Goal: Task Accomplishment & Management: Complete application form

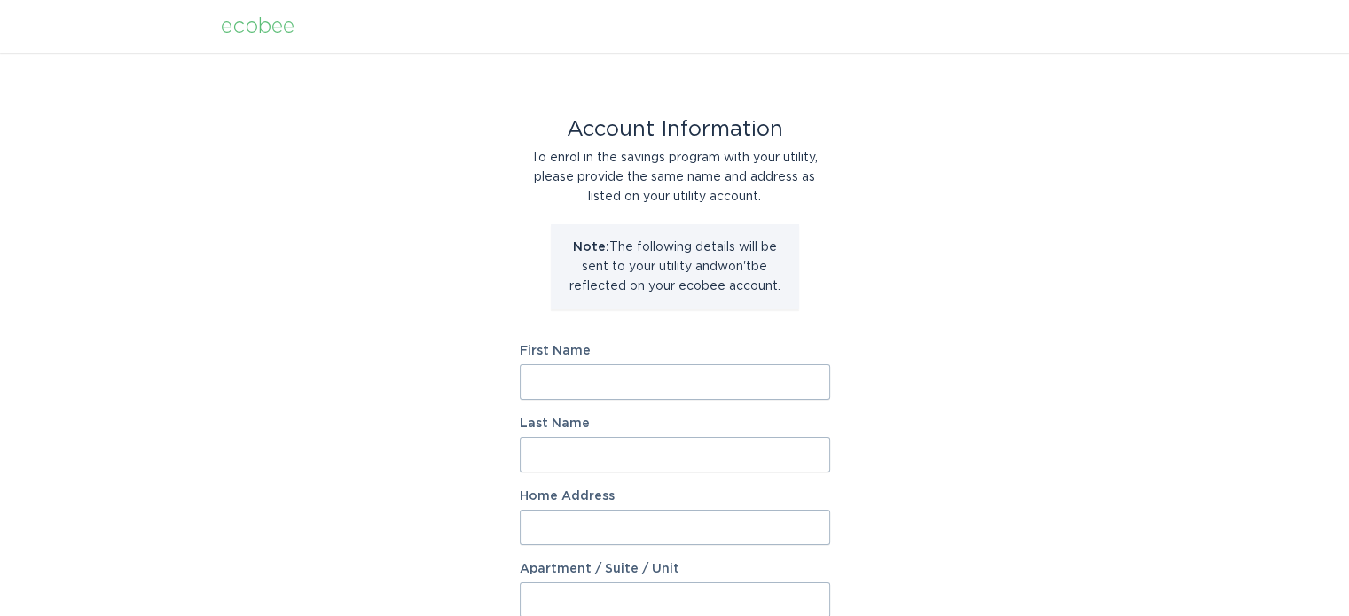
click at [602, 377] on input "First Name" at bounding box center [675, 381] width 310 height 35
type input "Hayley"
type input "Lonnquist"
type input "16693 East Lake Drive"
select select "US"
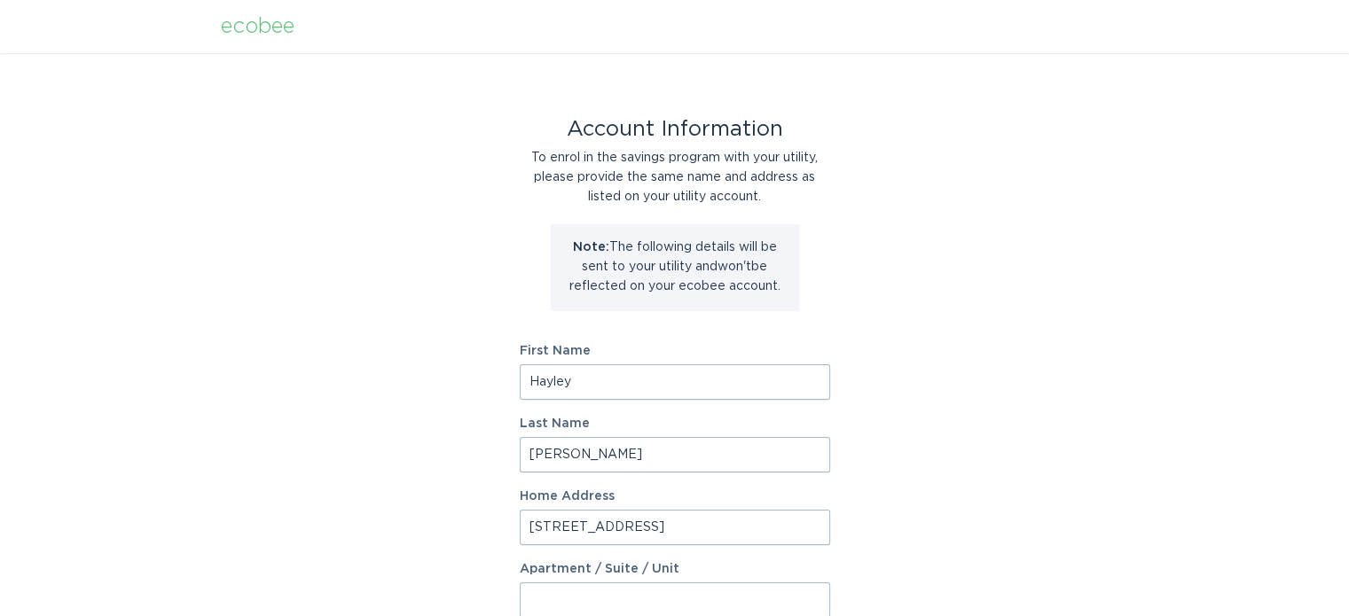
type input "Lakeville"
type input "55044"
select select "MN"
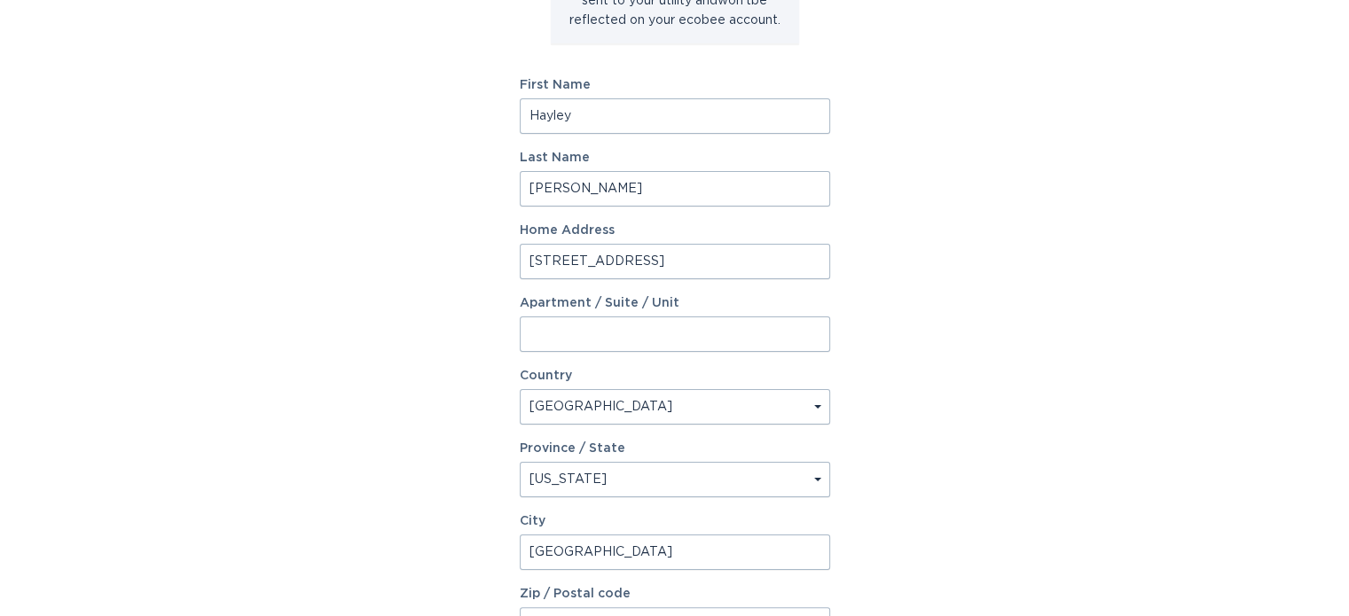
scroll to position [462, 0]
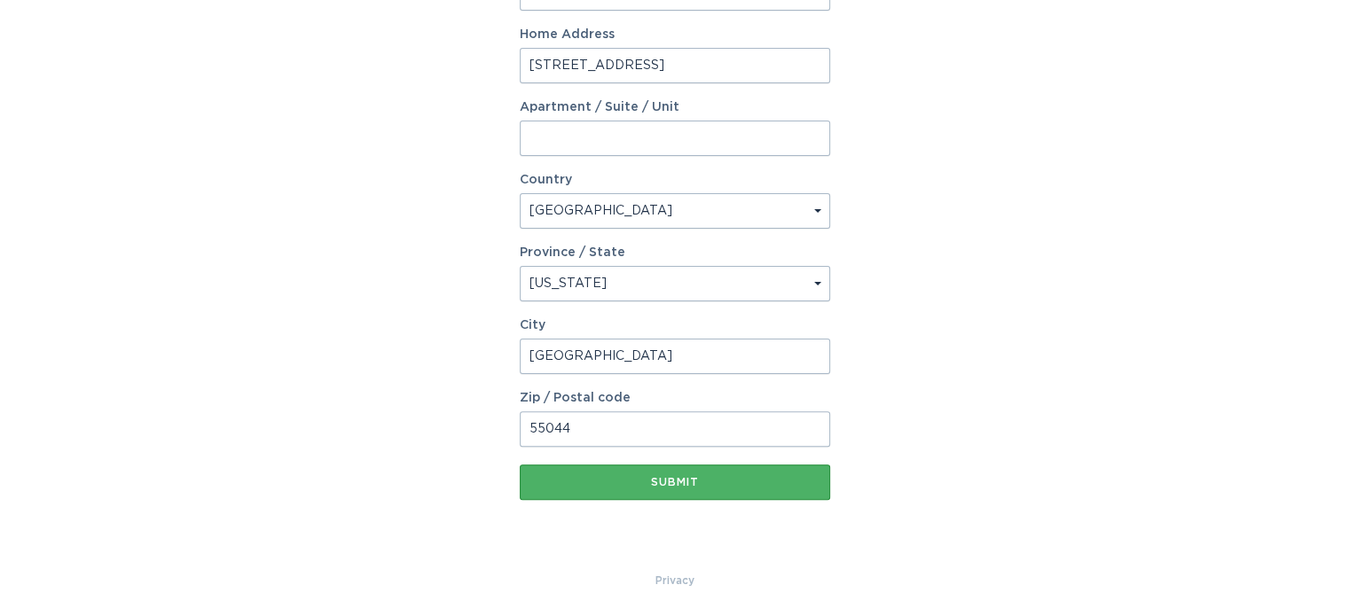
click at [666, 482] on div "Submit" at bounding box center [674, 482] width 293 height 11
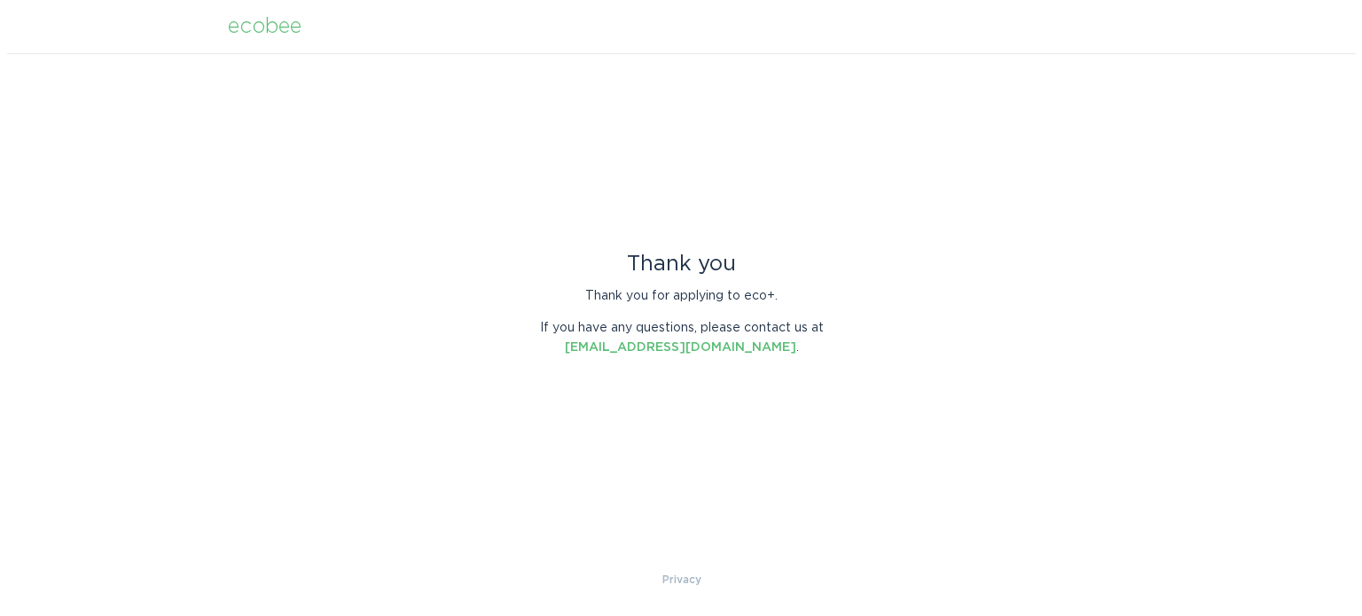
scroll to position [0, 0]
